Goal: Check status: Check status

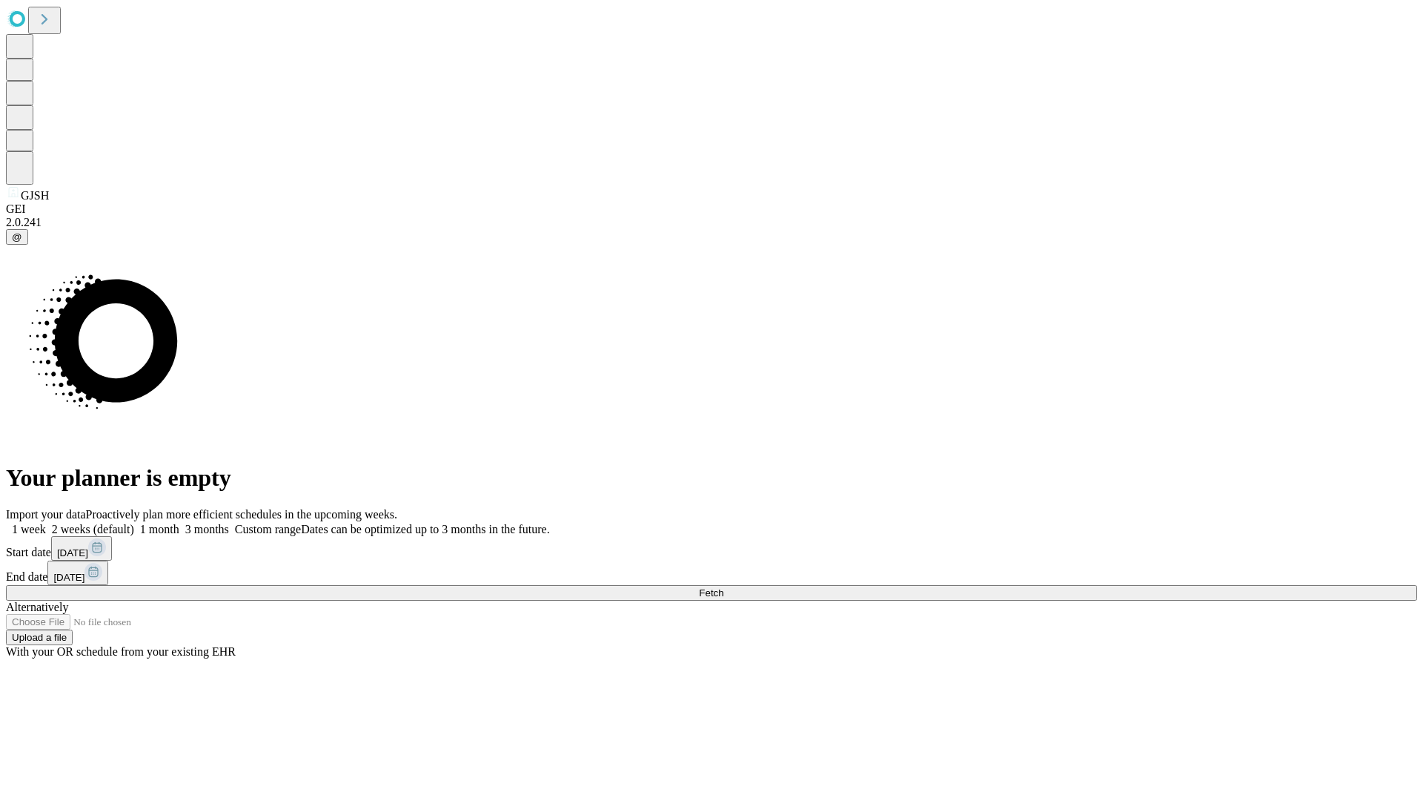
click at [724, 587] on span "Fetch" at bounding box center [711, 592] width 24 height 11
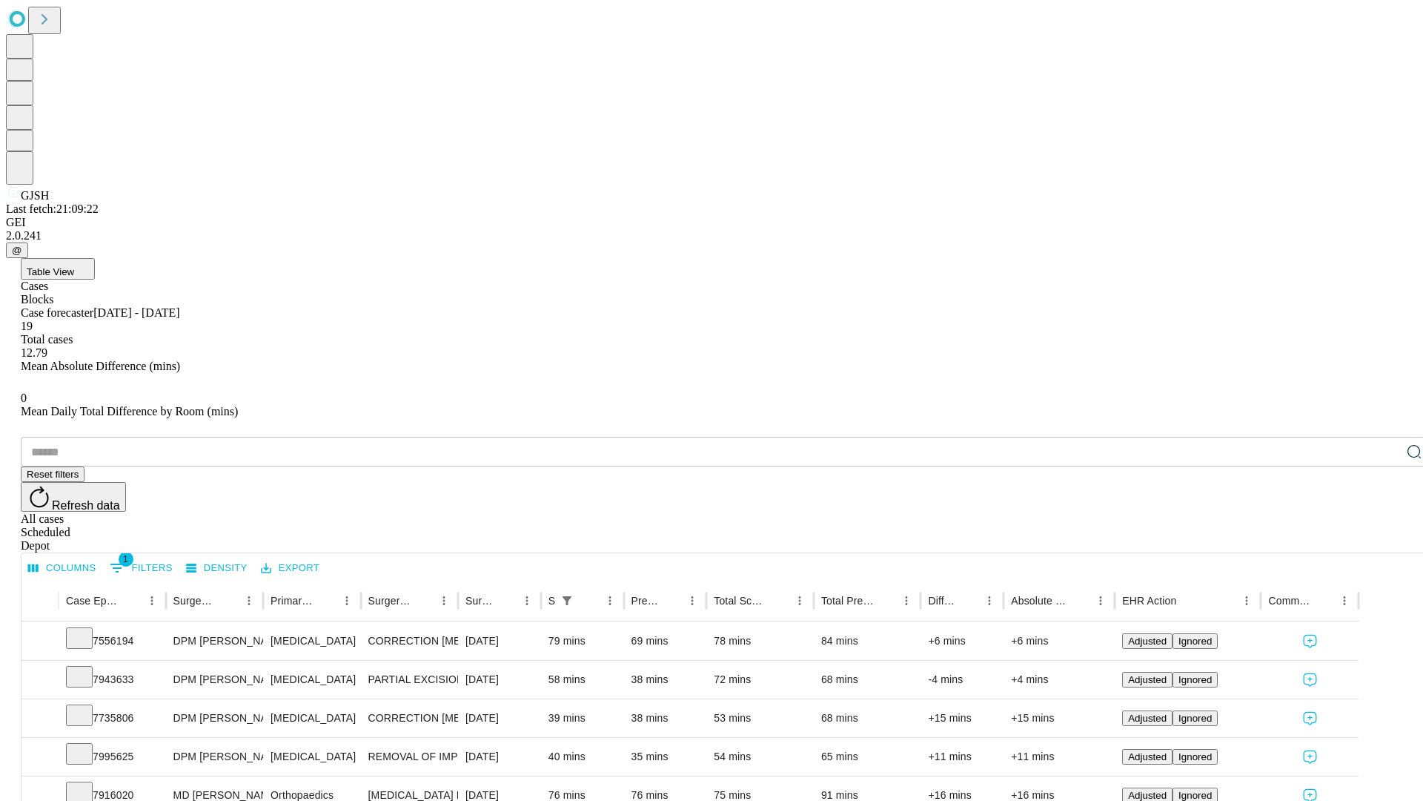
click at [1328, 526] on div "Scheduled" at bounding box center [727, 532] width 1412 height 13
